Goal: Task Accomplishment & Management: Use online tool/utility

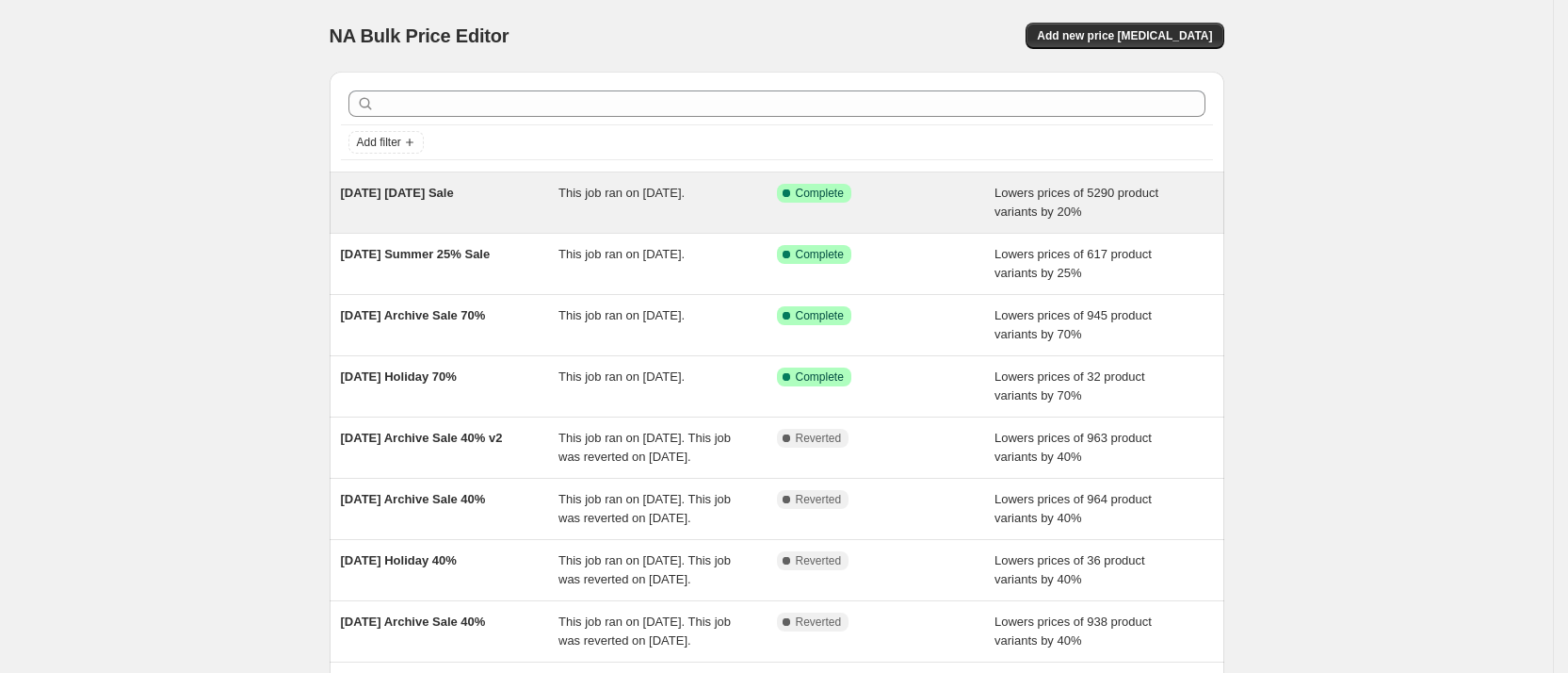
click at [385, 194] on span "[DATE] [DATE] Sale" at bounding box center [398, 192] width 113 height 14
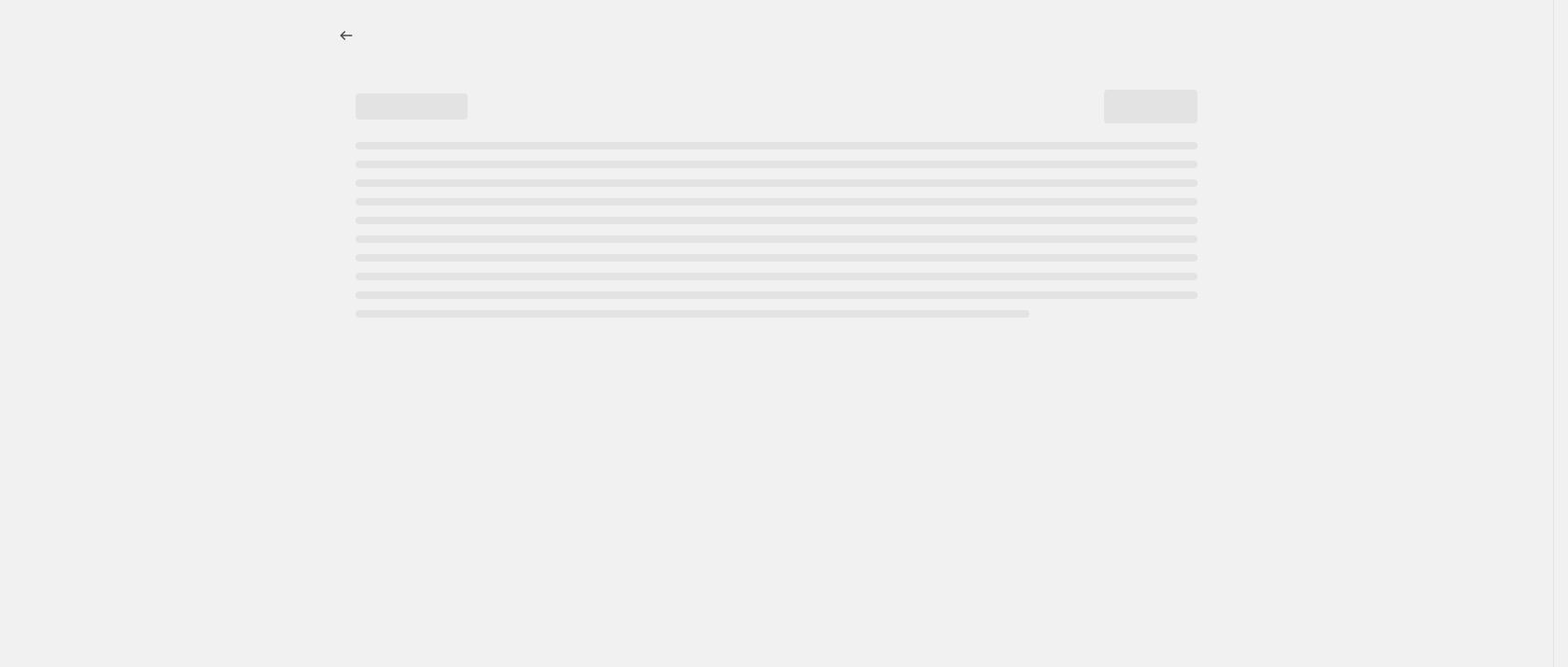
select select "percentage"
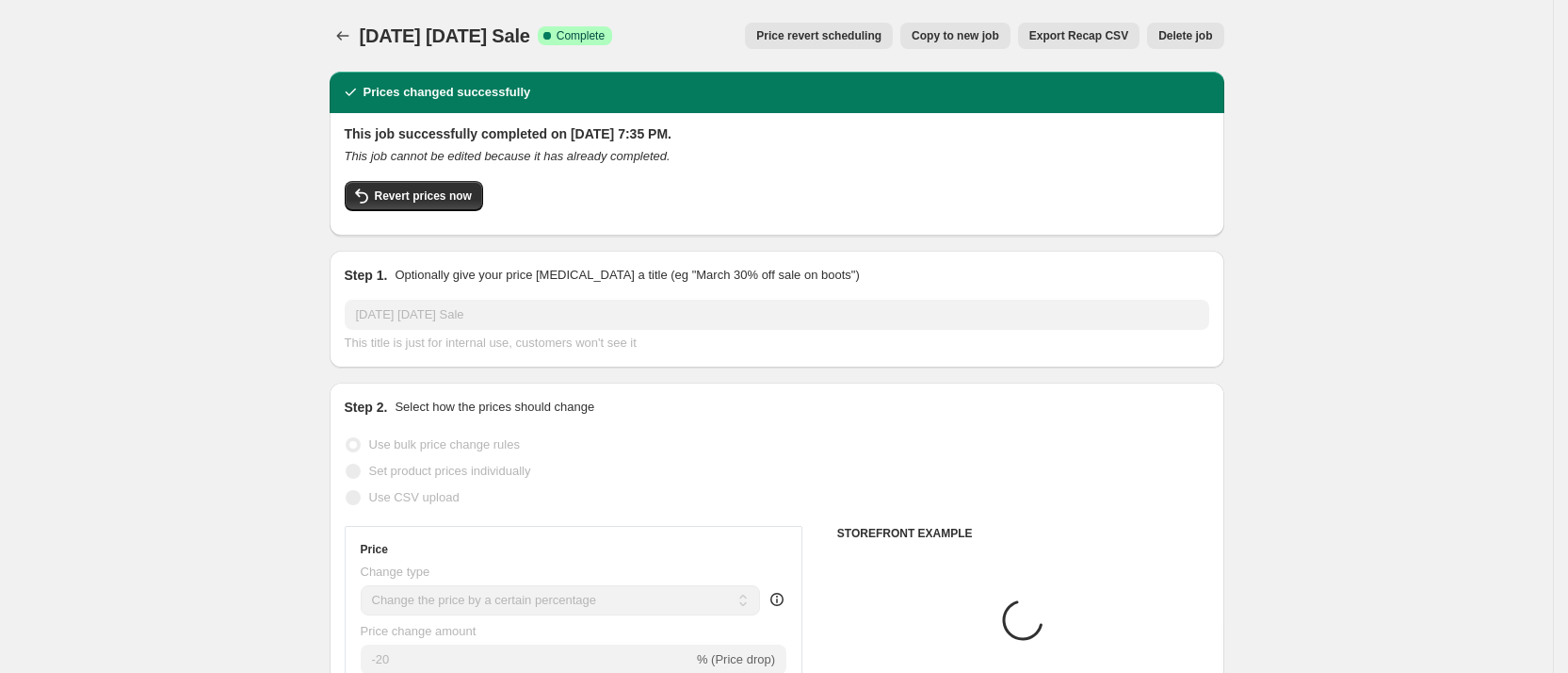
select select "collection"
click at [443, 185] on button "Revert prices now" at bounding box center [414, 196] width 139 height 30
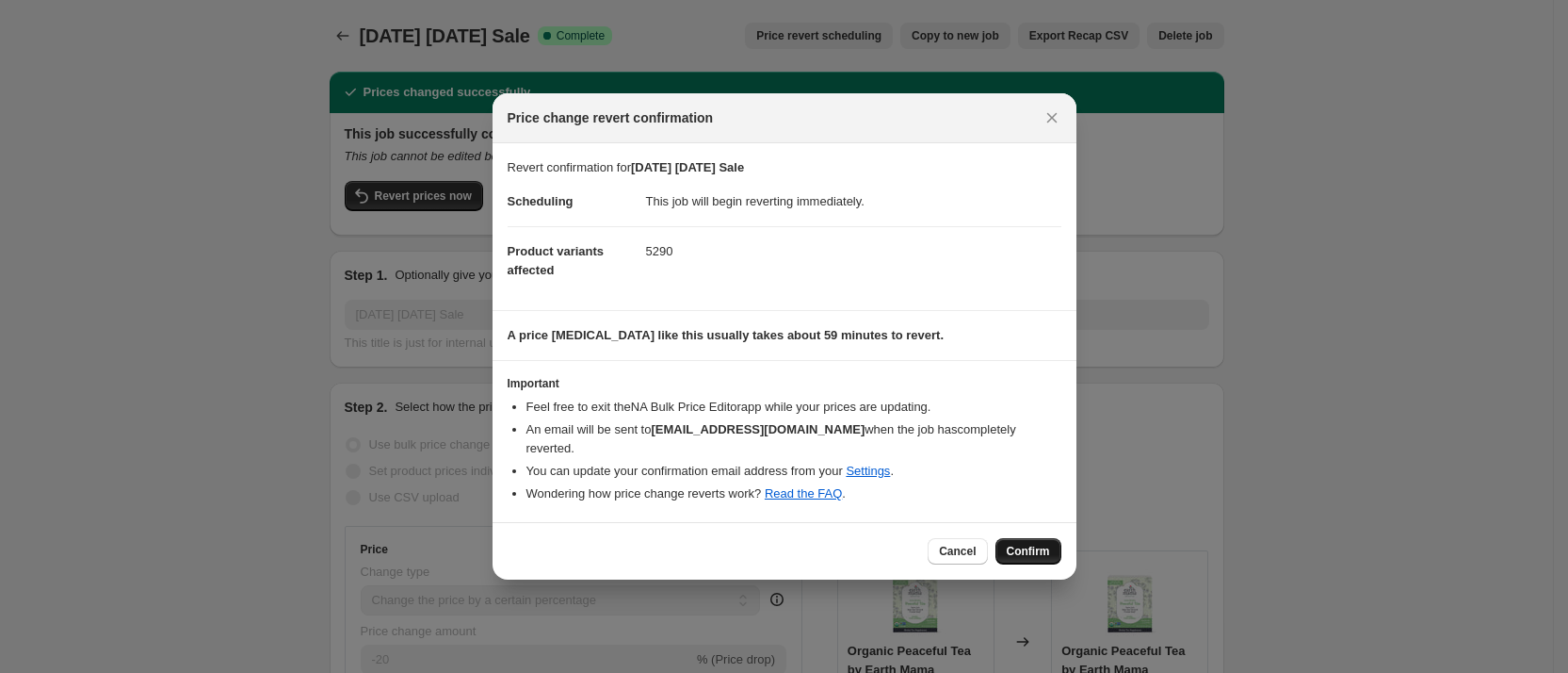
click at [1031, 544] on span "Confirm" at bounding box center [1029, 551] width 43 height 15
